Goal: Task Accomplishment & Management: Use online tool/utility

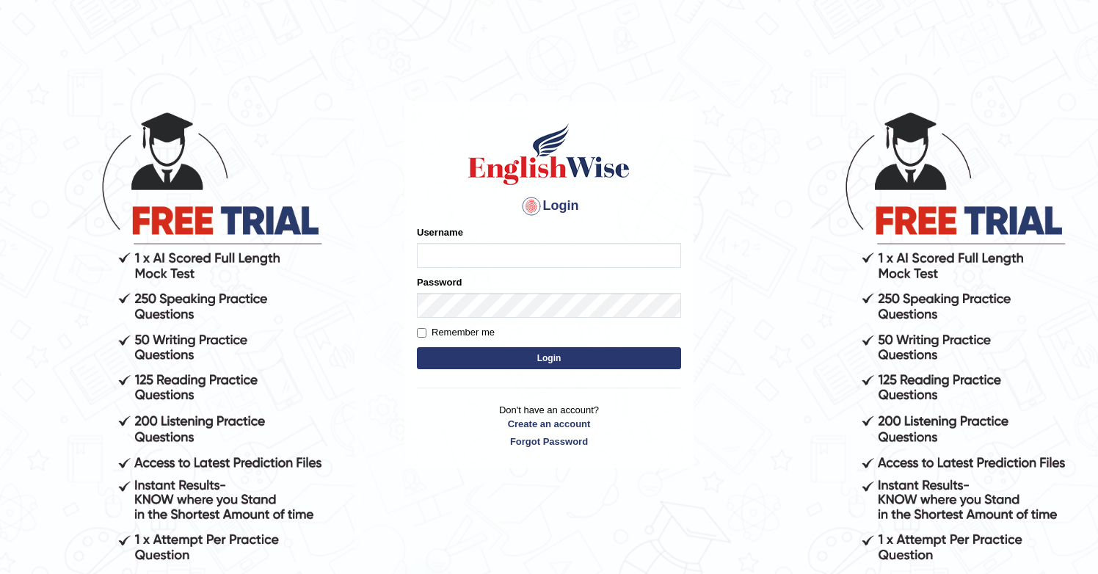
click at [481, 247] on input "Username" at bounding box center [549, 255] width 264 height 25
type input "ritesh2052"
click at [534, 362] on button "Login" at bounding box center [549, 358] width 264 height 22
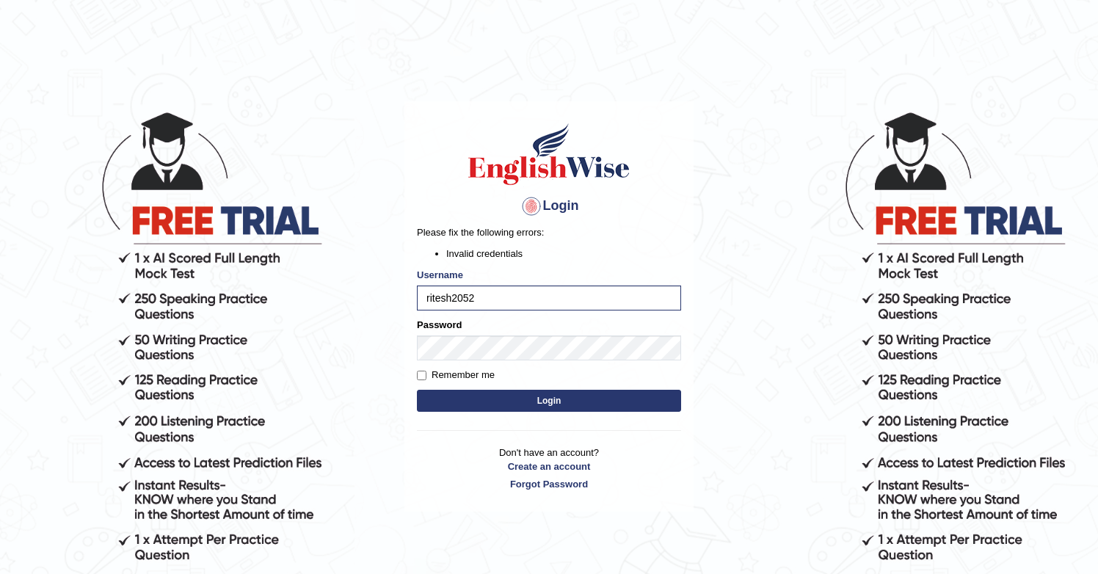
click at [503, 399] on button "Login" at bounding box center [549, 401] width 264 height 22
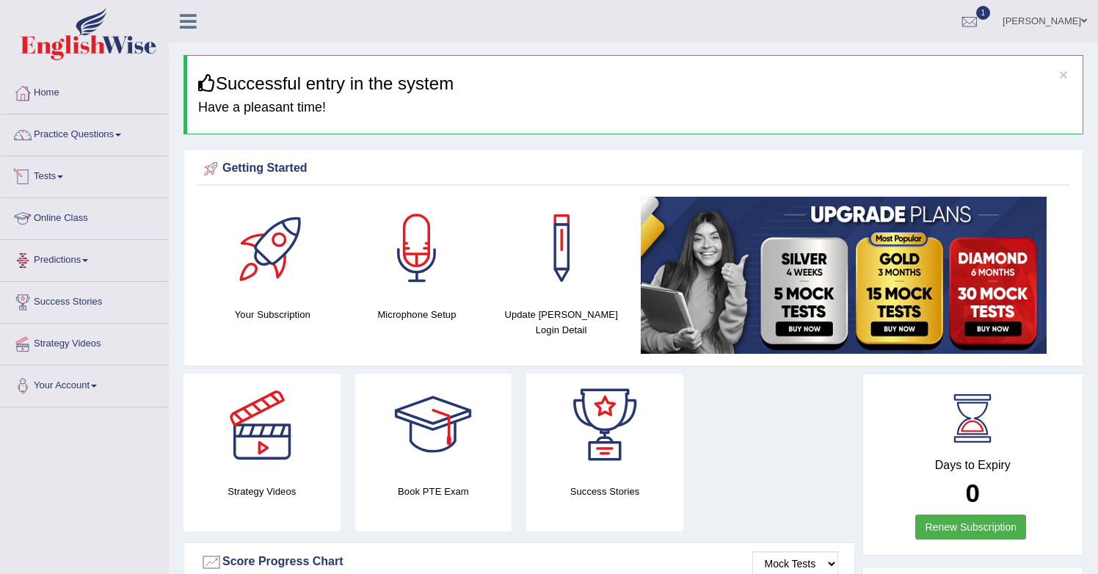
click at [56, 175] on link "Tests" at bounding box center [84, 174] width 167 height 37
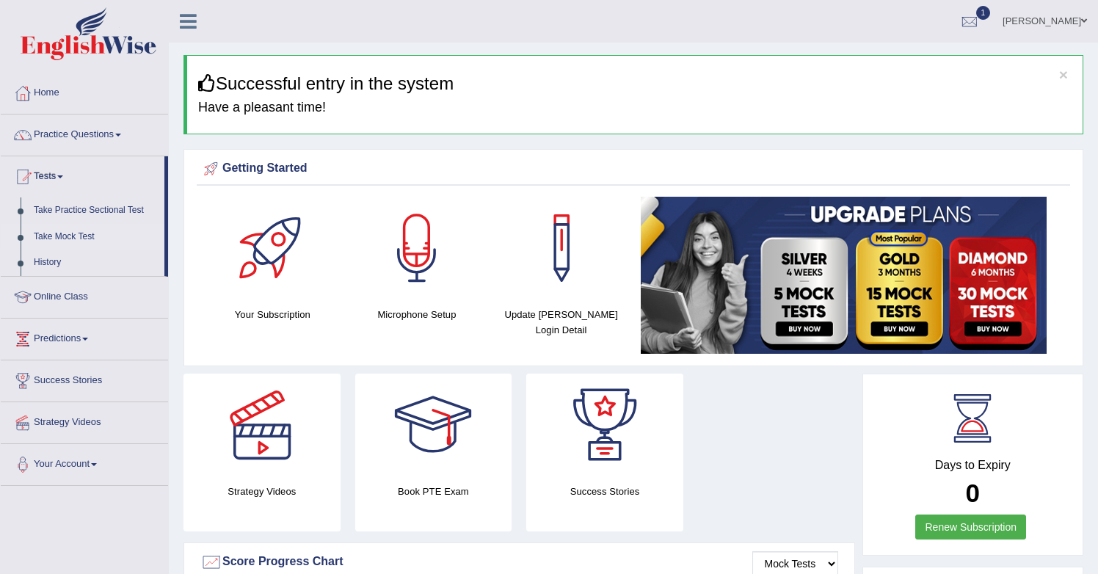
click at [70, 231] on link "Take Mock Test" at bounding box center [95, 237] width 137 height 26
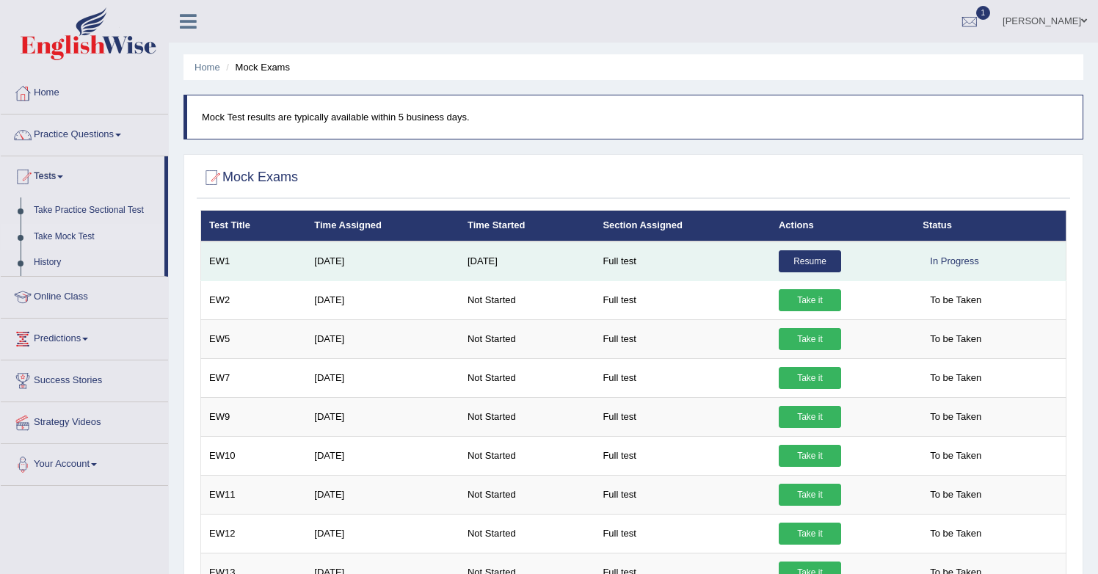
click at [812, 262] on link "Resume" at bounding box center [810, 261] width 62 height 22
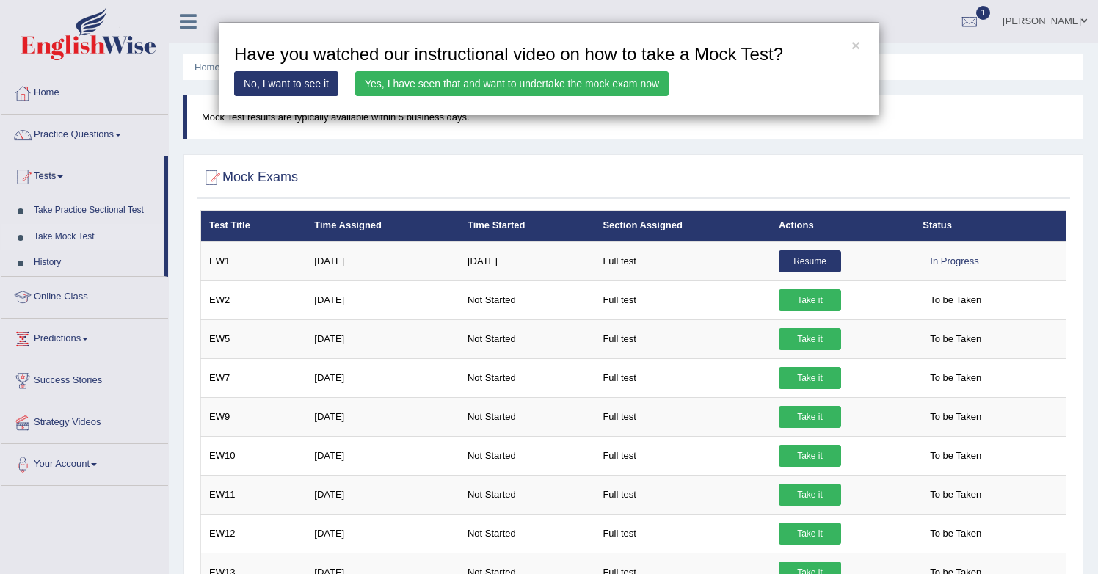
click at [447, 88] on link "Yes, I have seen that and want to undertake the mock exam now" at bounding box center [511, 83] width 313 height 25
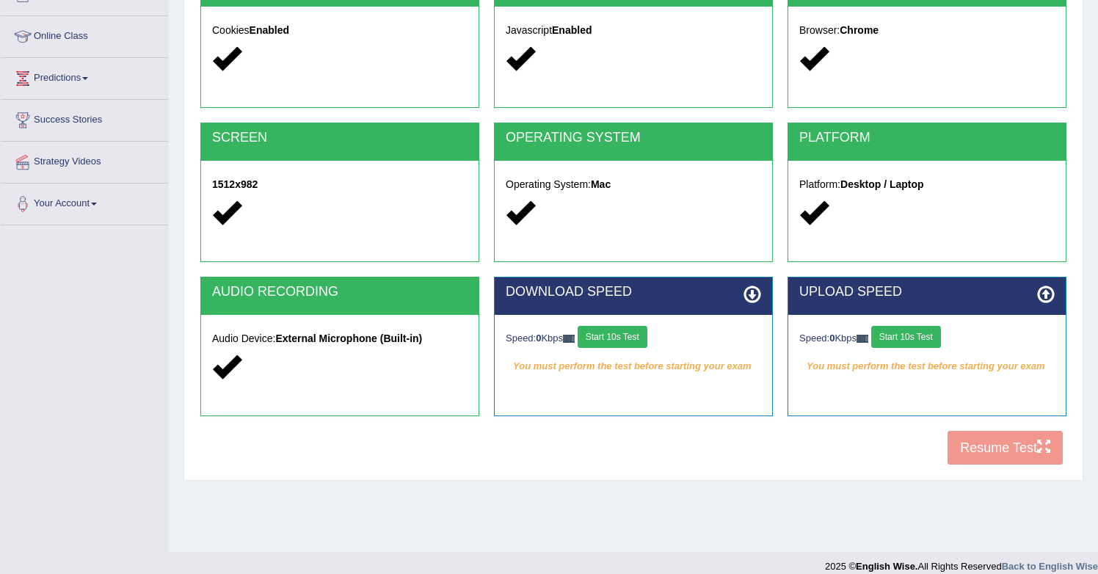
scroll to position [197, 0]
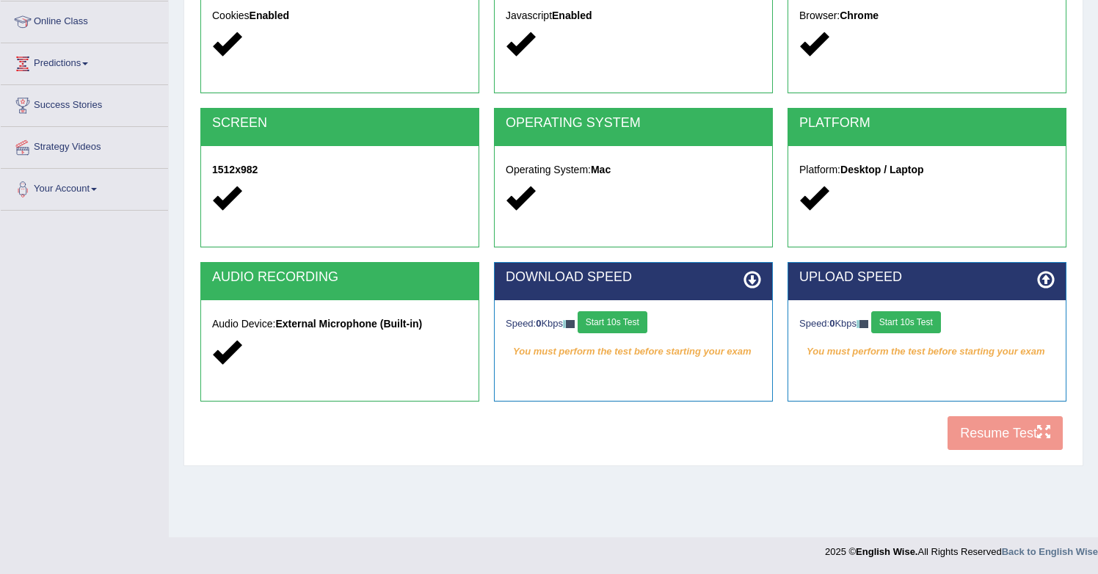
click at [639, 322] on button "Start 10s Test" at bounding box center [613, 322] width 70 height 22
click at [922, 330] on button "Start 10s Test" at bounding box center [906, 322] width 70 height 22
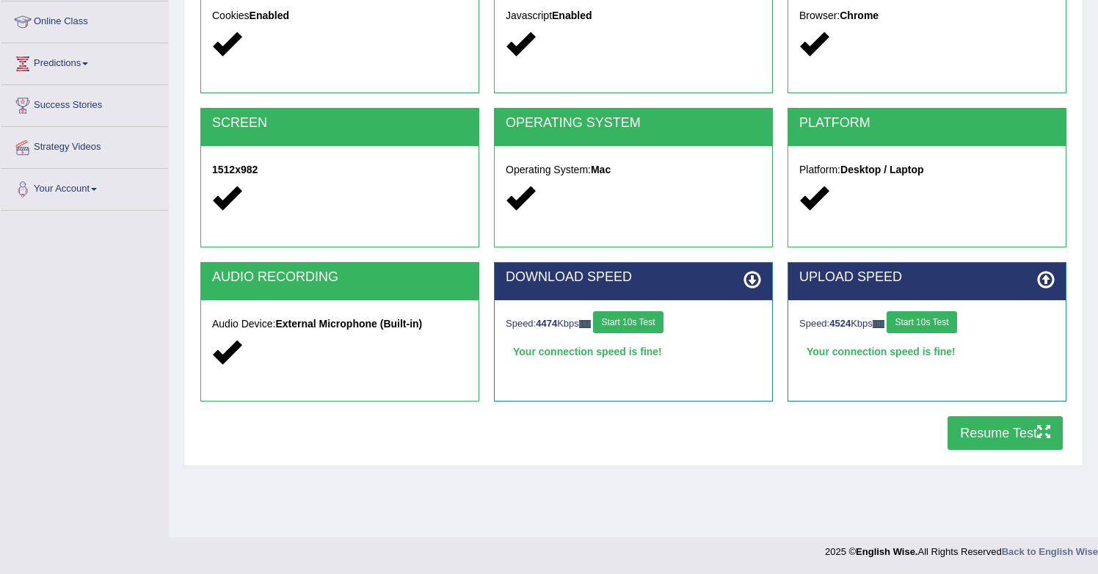
click at [976, 438] on button "Resume Test" at bounding box center [1005, 433] width 115 height 34
